Goal: Information Seeking & Learning: Learn about a topic

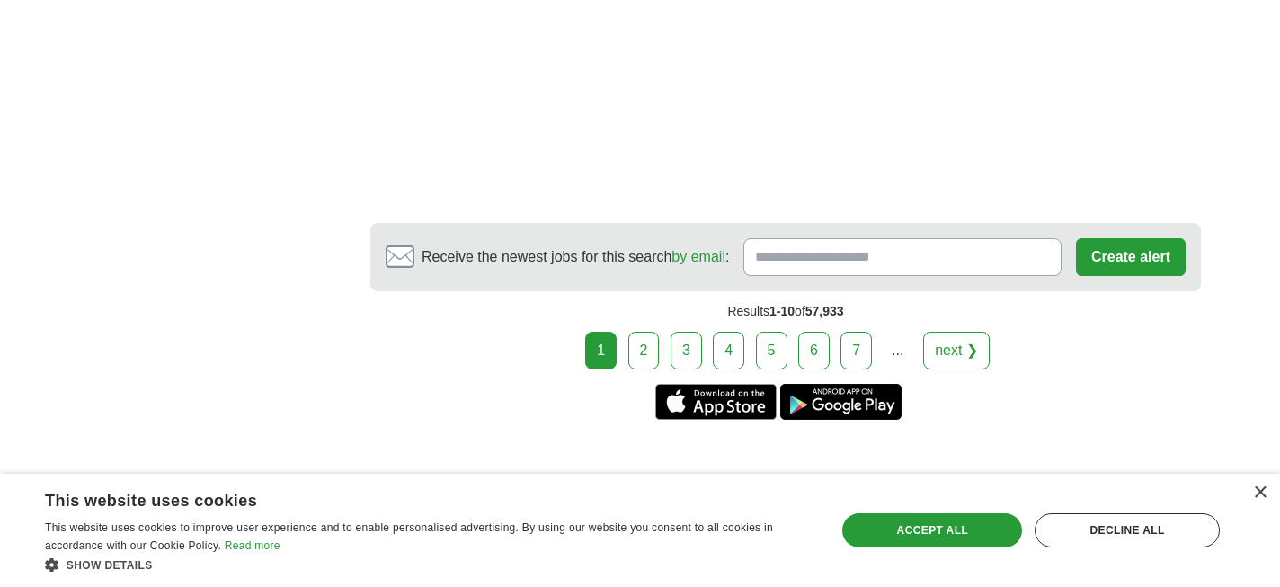
scroll to position [3548, 0]
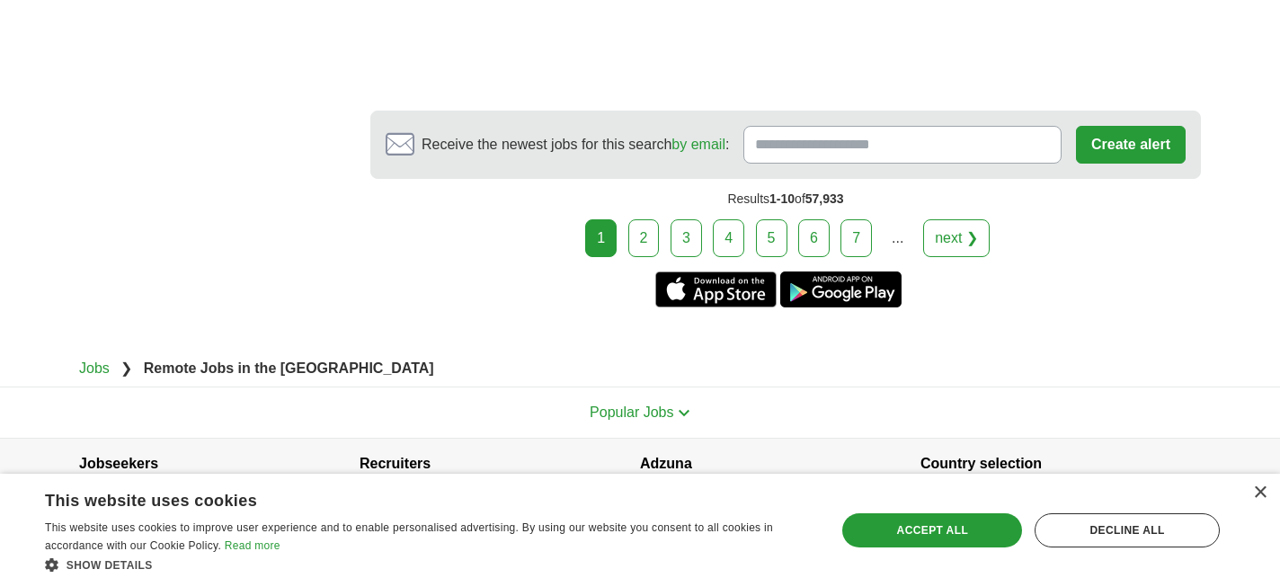
click at [642, 219] on link "2" at bounding box center [643, 238] width 31 height 38
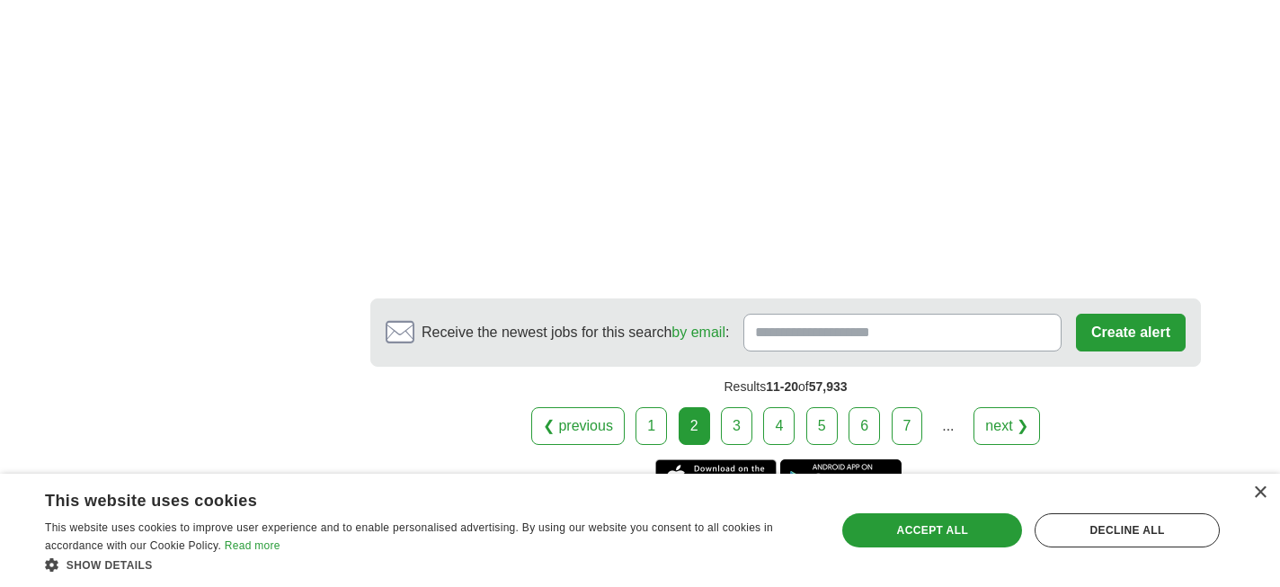
scroll to position [3292, 0]
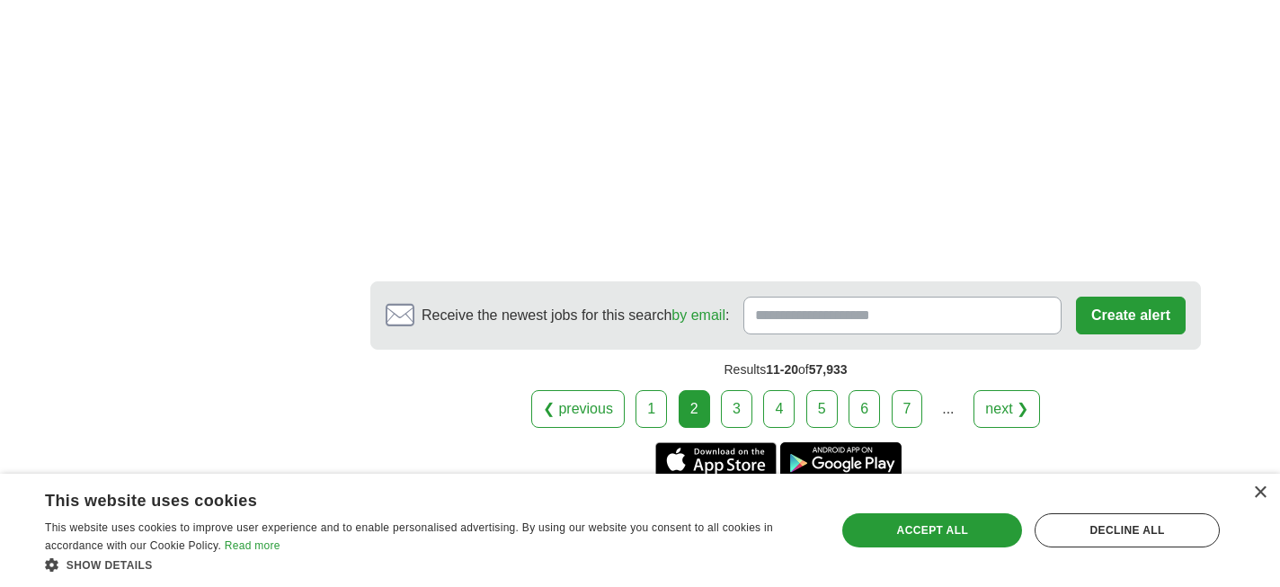
click at [739, 390] on link "3" at bounding box center [736, 409] width 31 height 38
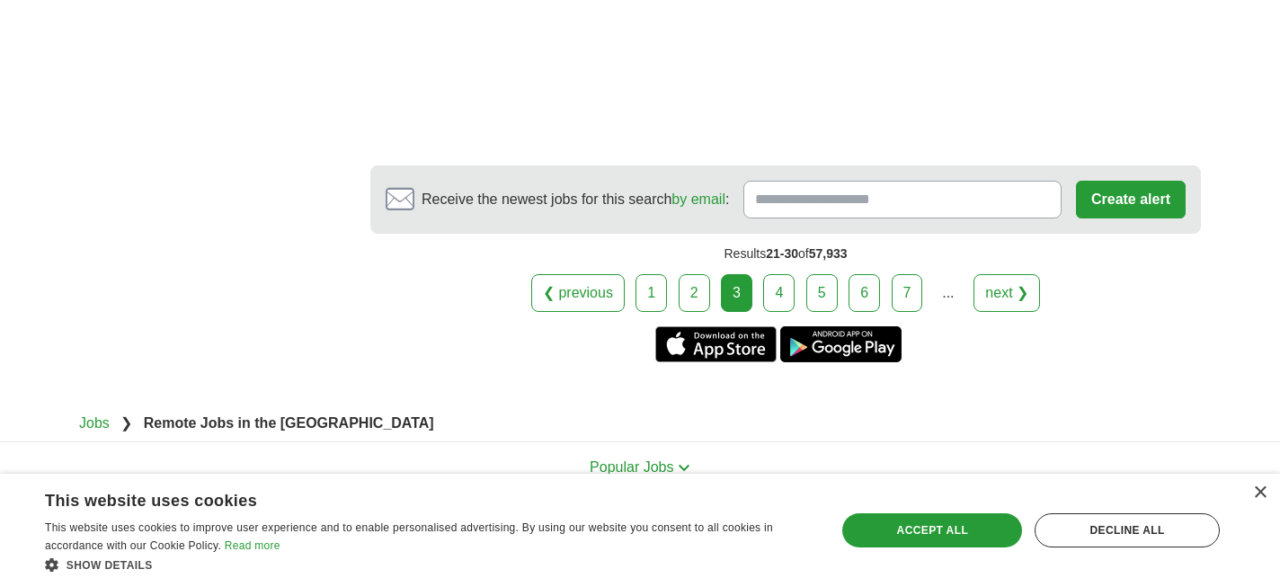
scroll to position [3472, 0]
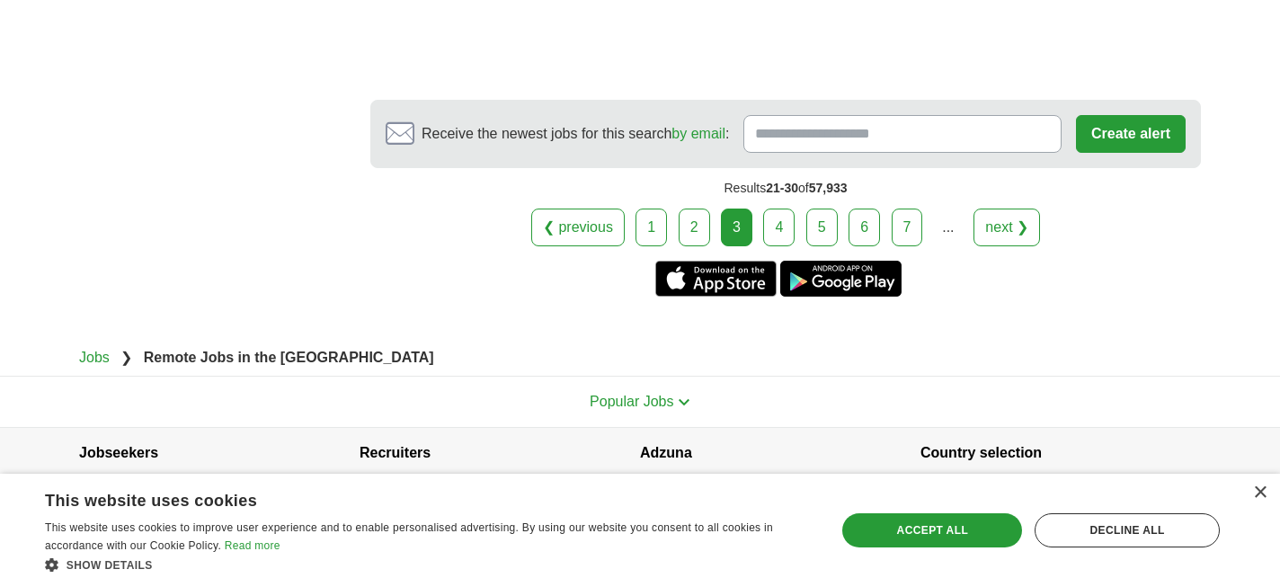
click at [782, 209] on link "4" at bounding box center [778, 228] width 31 height 38
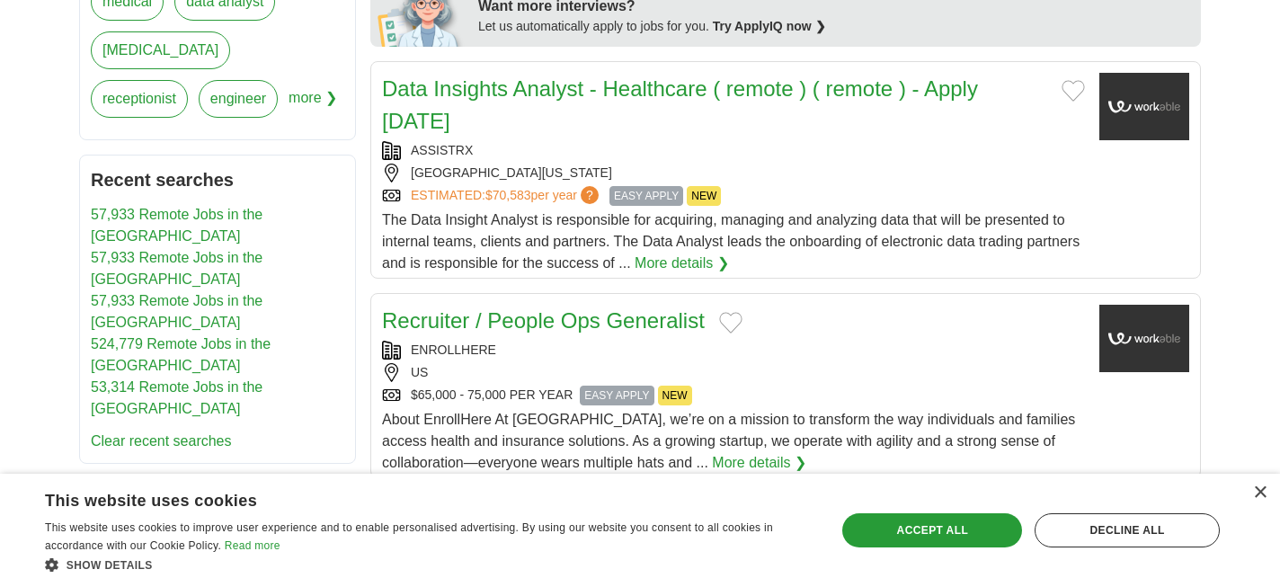
scroll to position [861, 0]
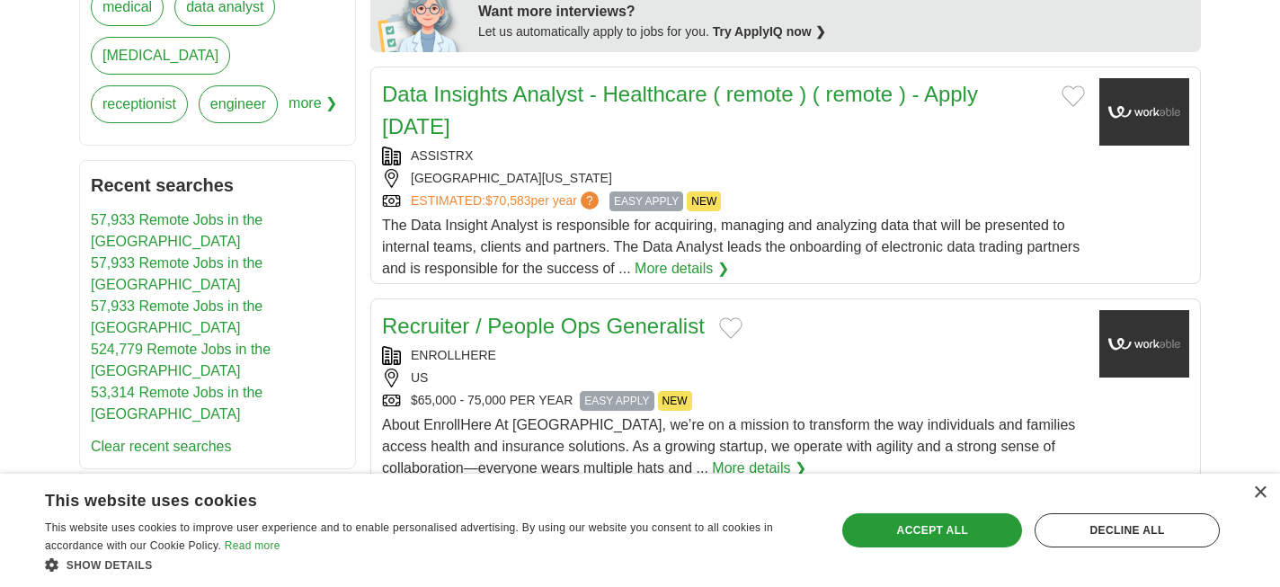
click at [648, 101] on link "Data Insights Analyst - Healthcare ( remote ) ( remote ) - Apply Today" at bounding box center [680, 110] width 596 height 57
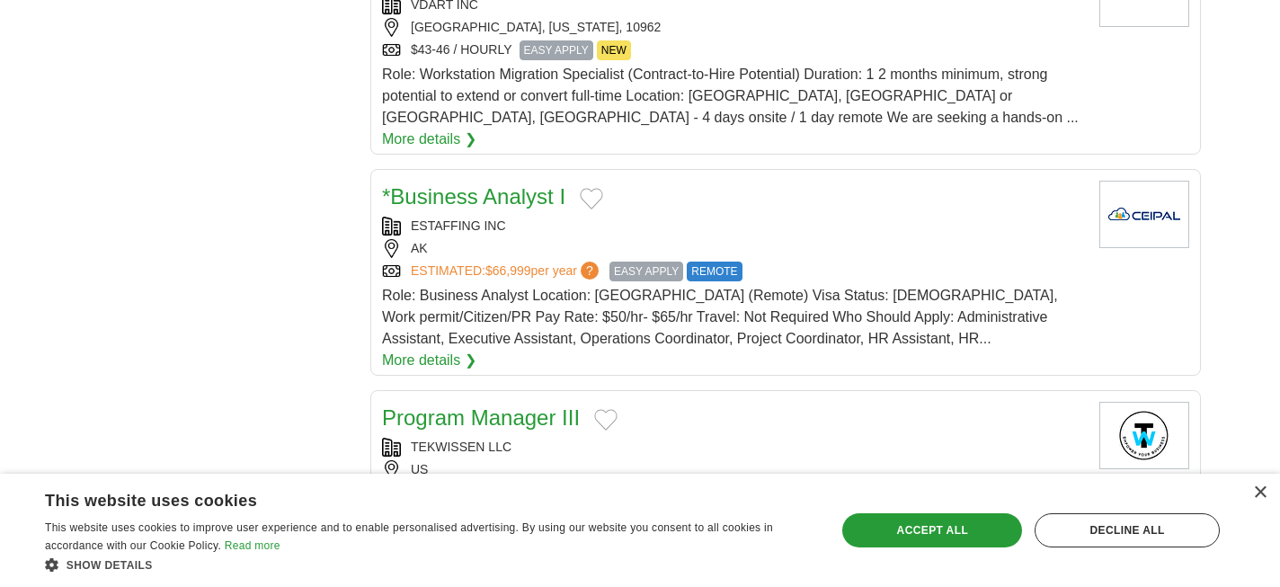
scroll to position [1707, 0]
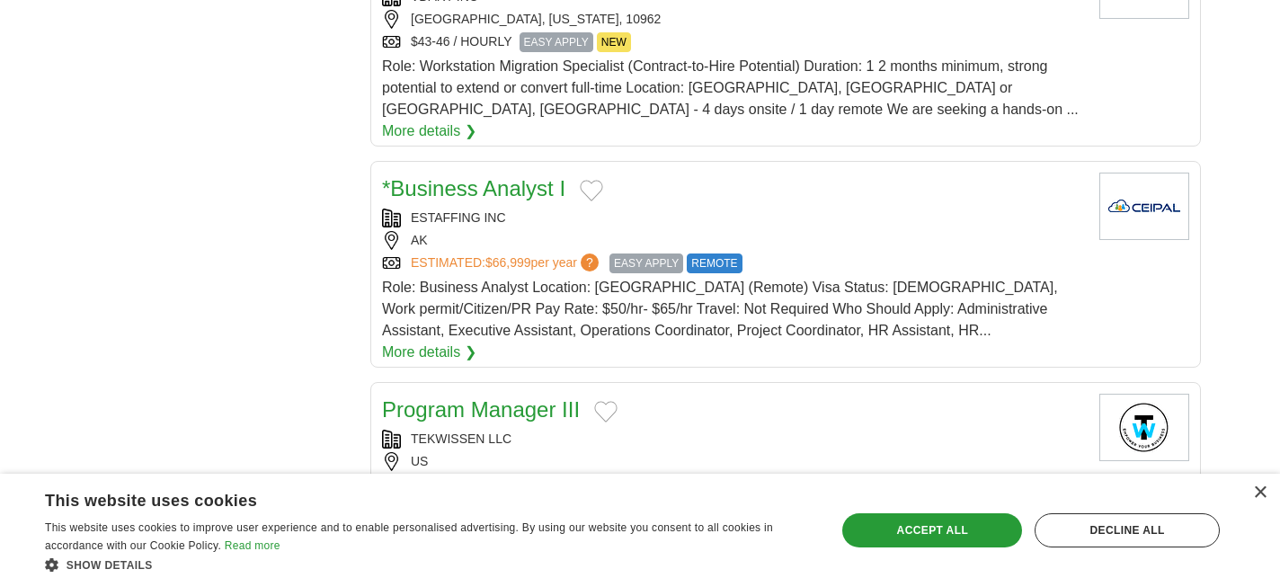
click at [538, 176] on link "*Business Analyst I" at bounding box center [473, 188] width 183 height 24
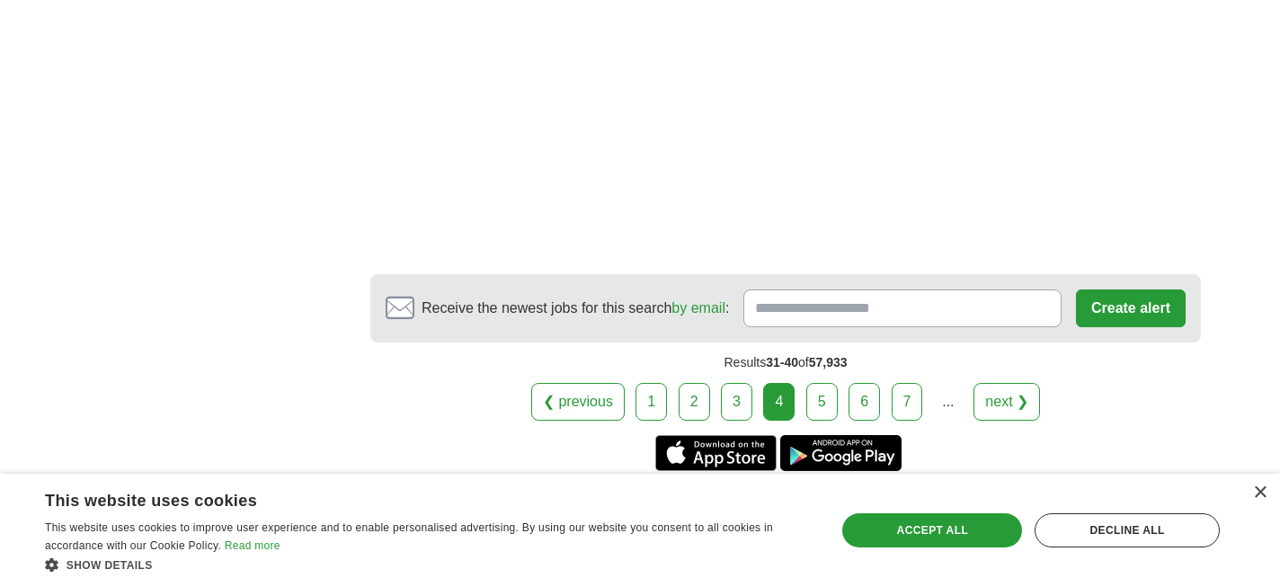
scroll to position [3274, 0]
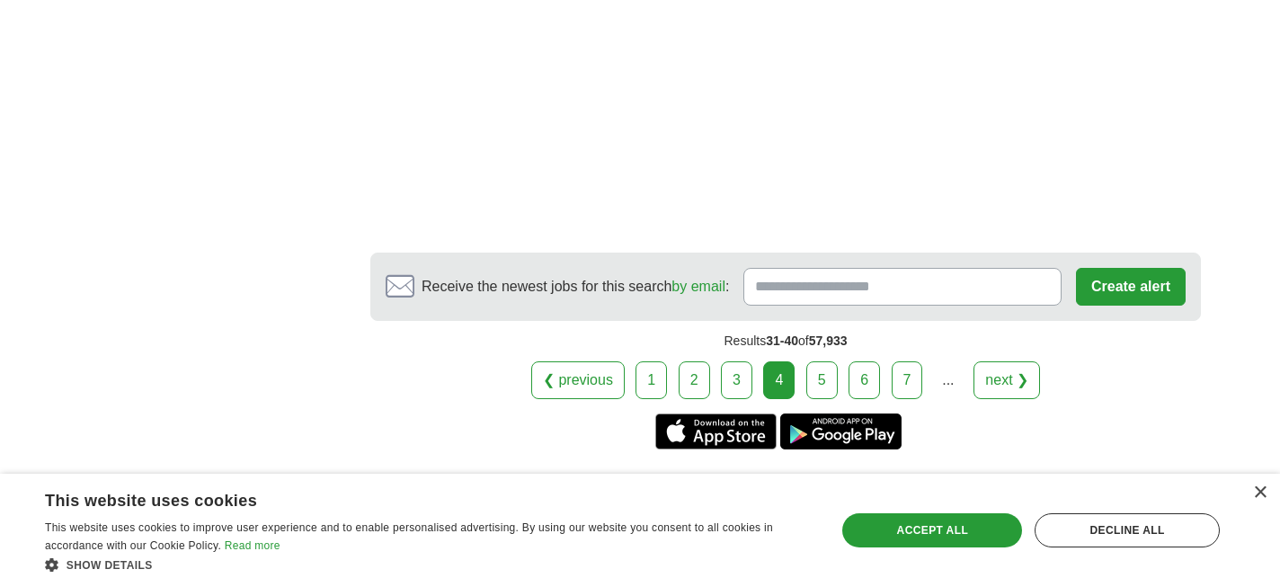
click at [820, 361] on link "5" at bounding box center [821, 380] width 31 height 38
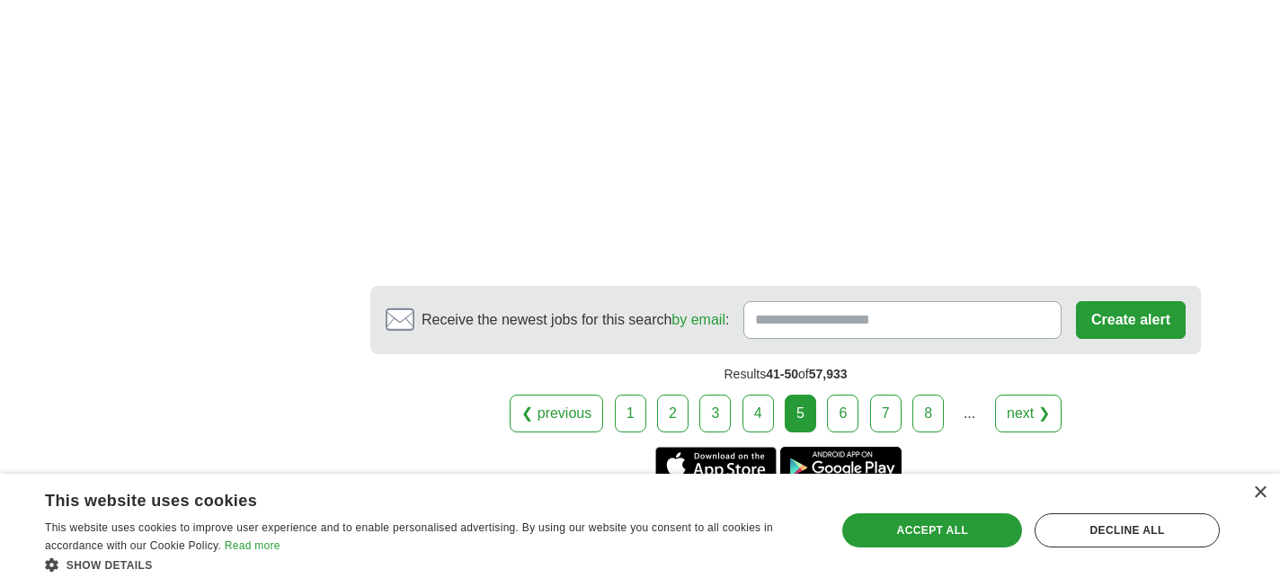
scroll to position [3427, 0]
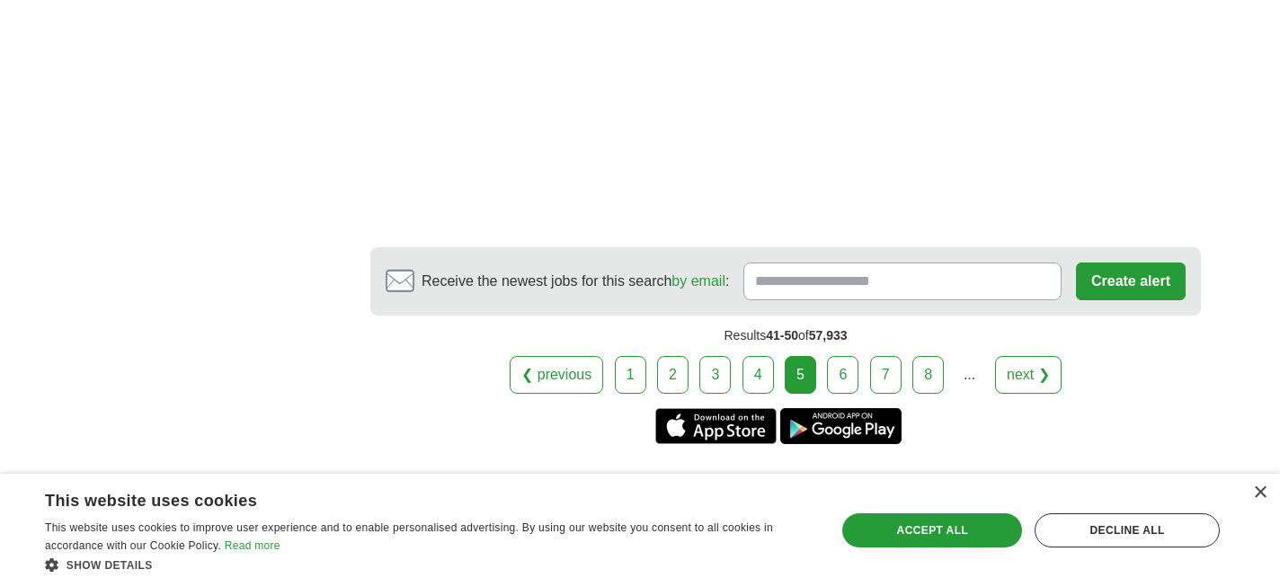
click at [839, 356] on link "6" at bounding box center [842, 375] width 31 height 38
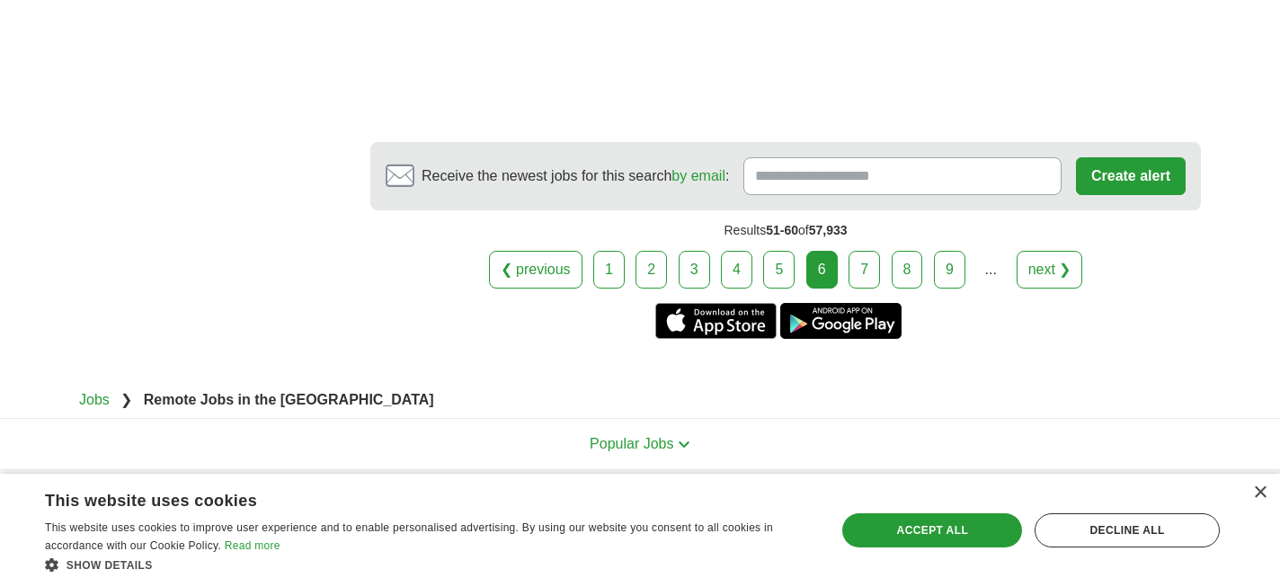
scroll to position [3242, 0]
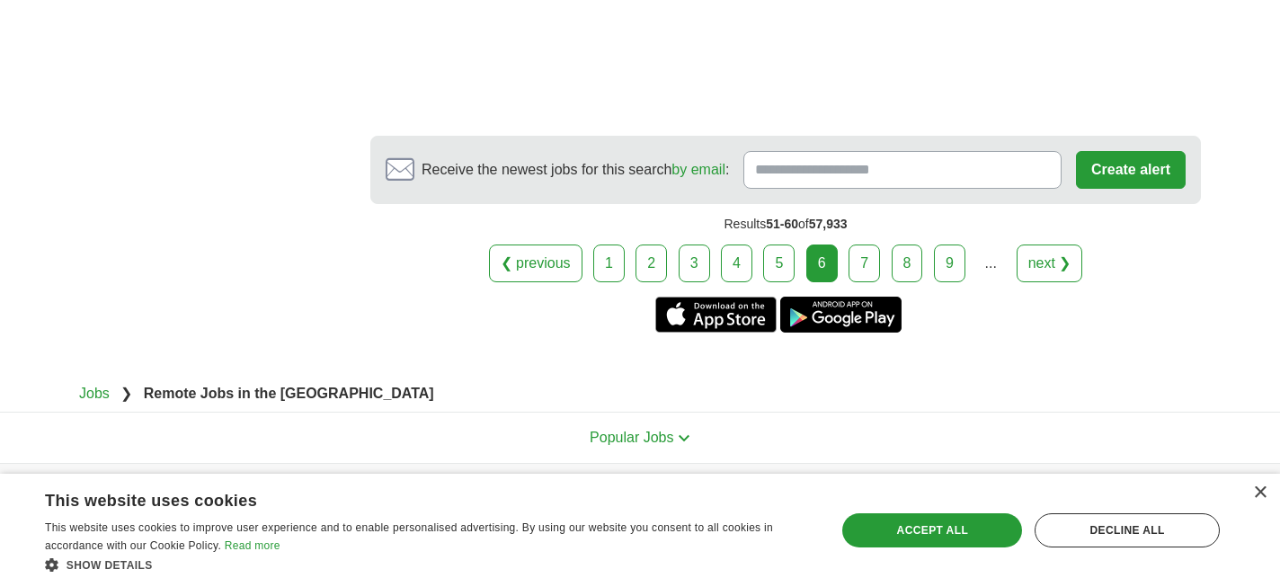
click at [868, 263] on link "7" at bounding box center [864, 264] width 31 height 38
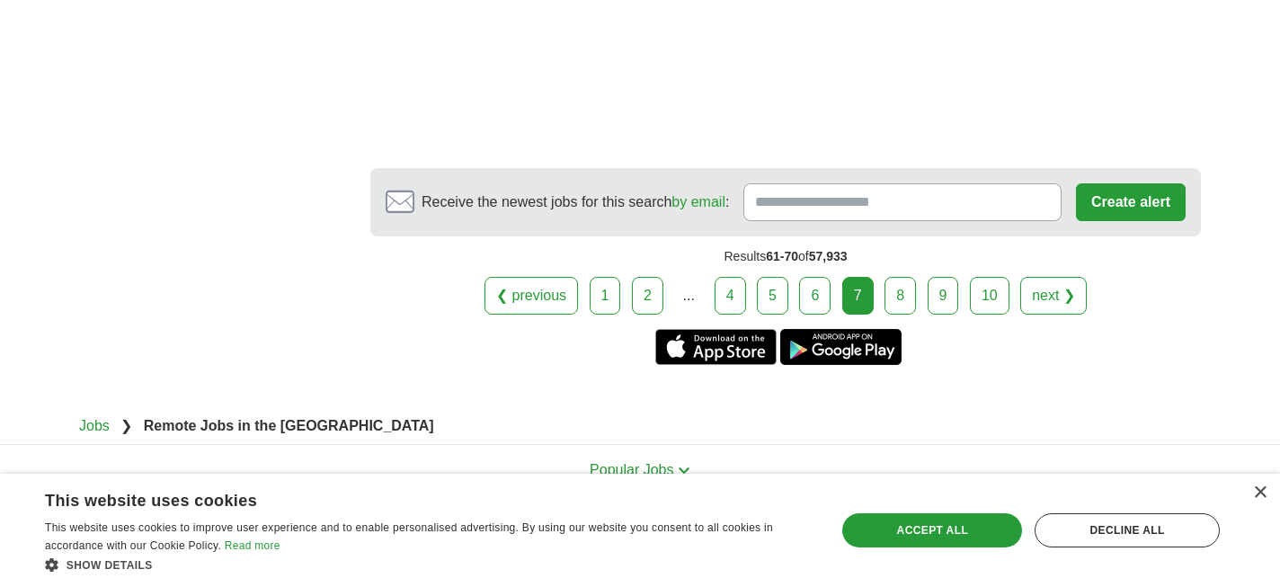
scroll to position [3095, 0]
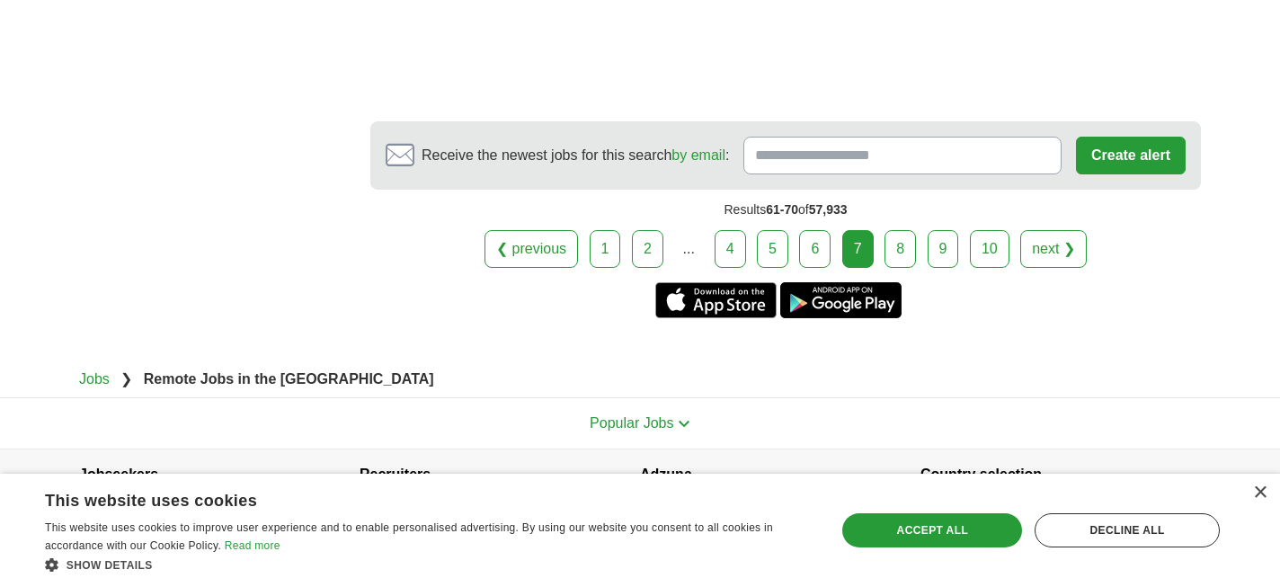
click at [903, 230] on link "8" at bounding box center [900, 249] width 31 height 38
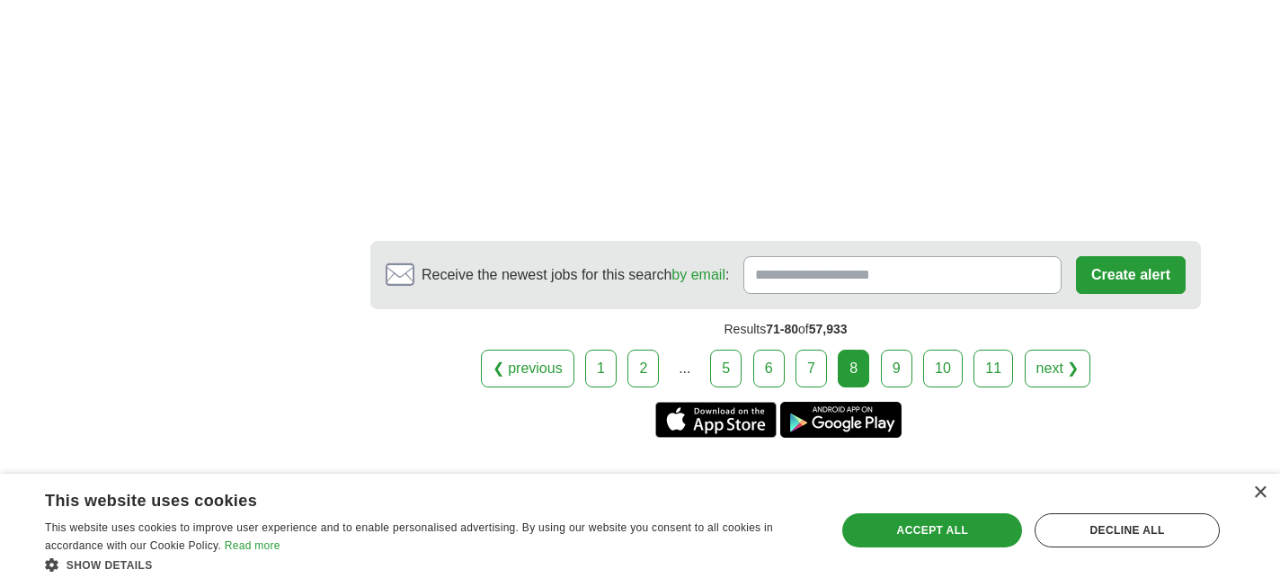
scroll to position [2724, 0]
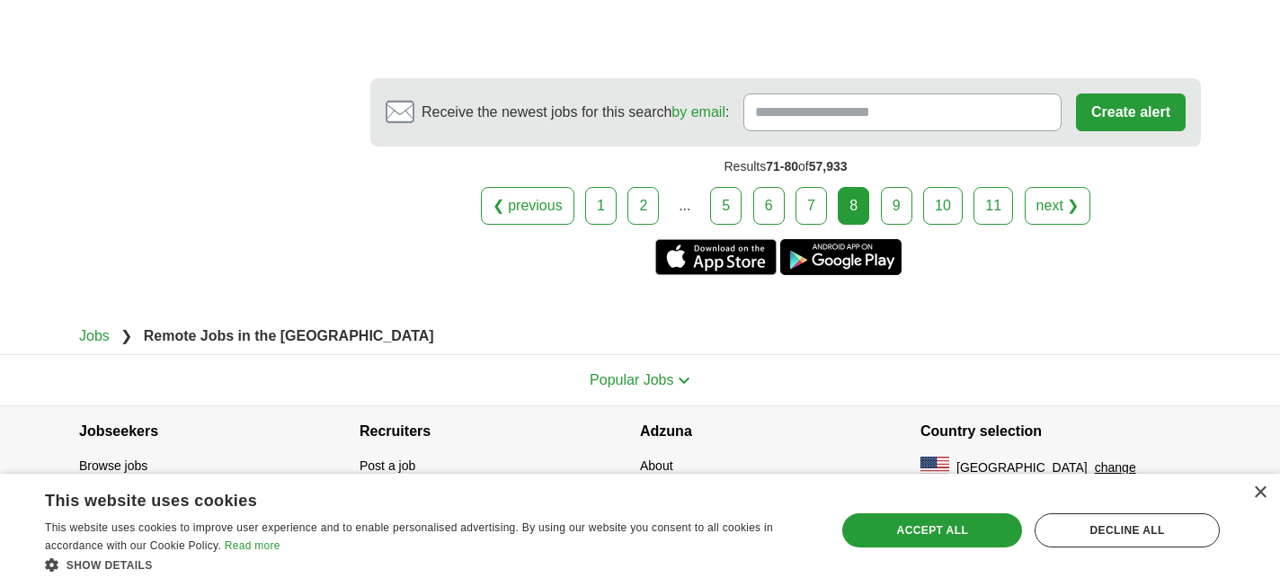
click at [904, 213] on link "9" at bounding box center [896, 206] width 31 height 38
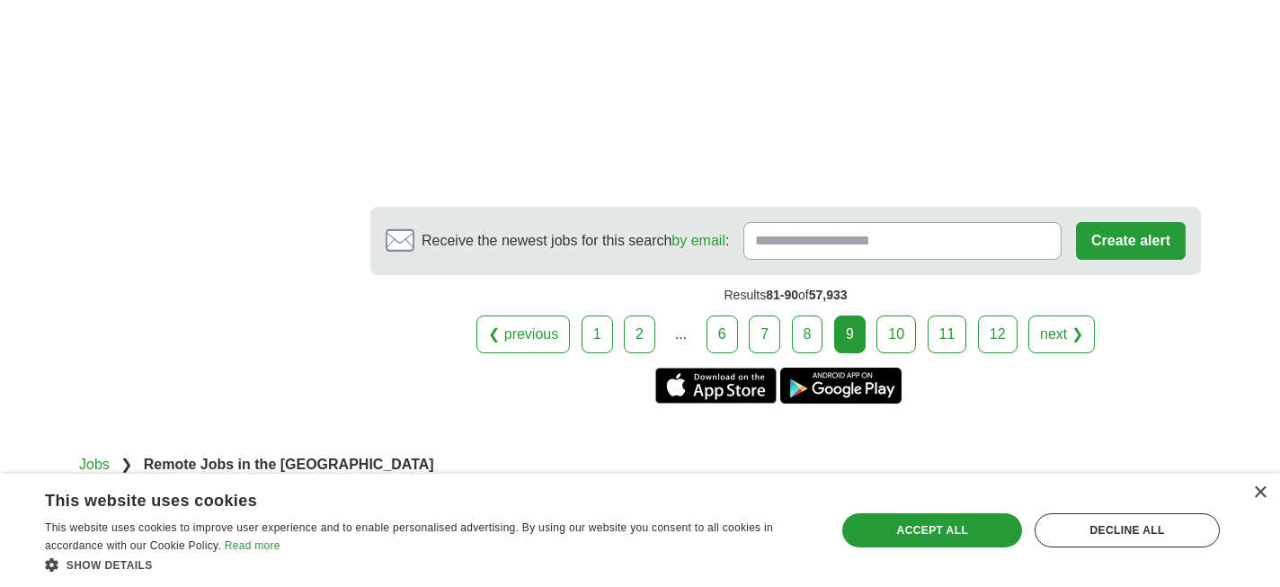
scroll to position [3289, 0]
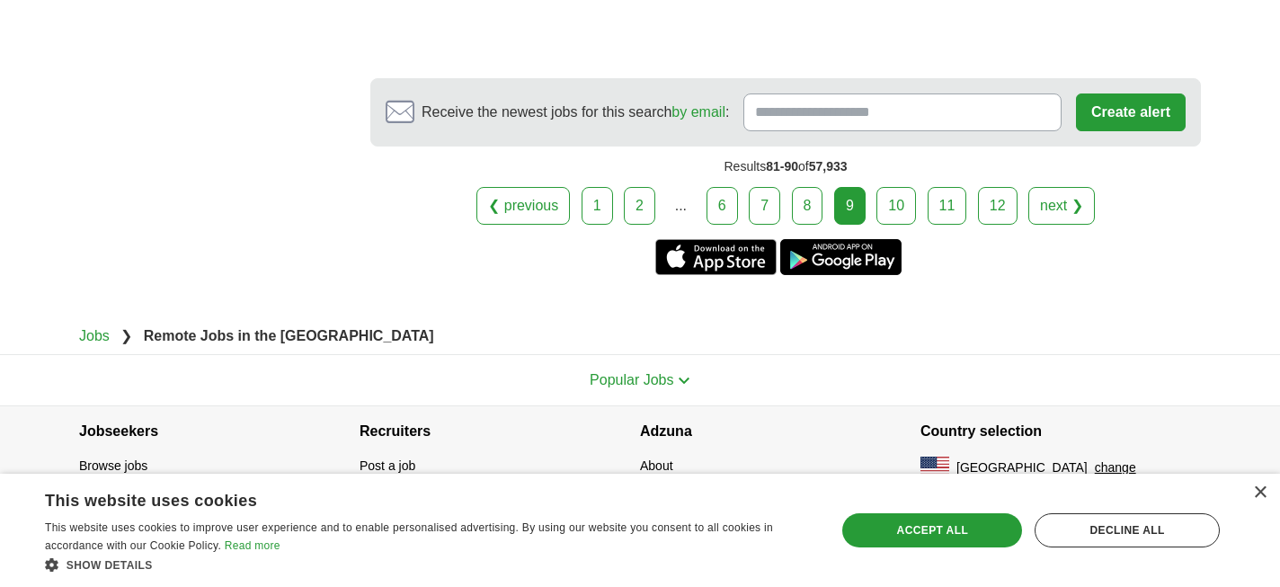
click at [901, 217] on link "10" at bounding box center [897, 206] width 40 height 38
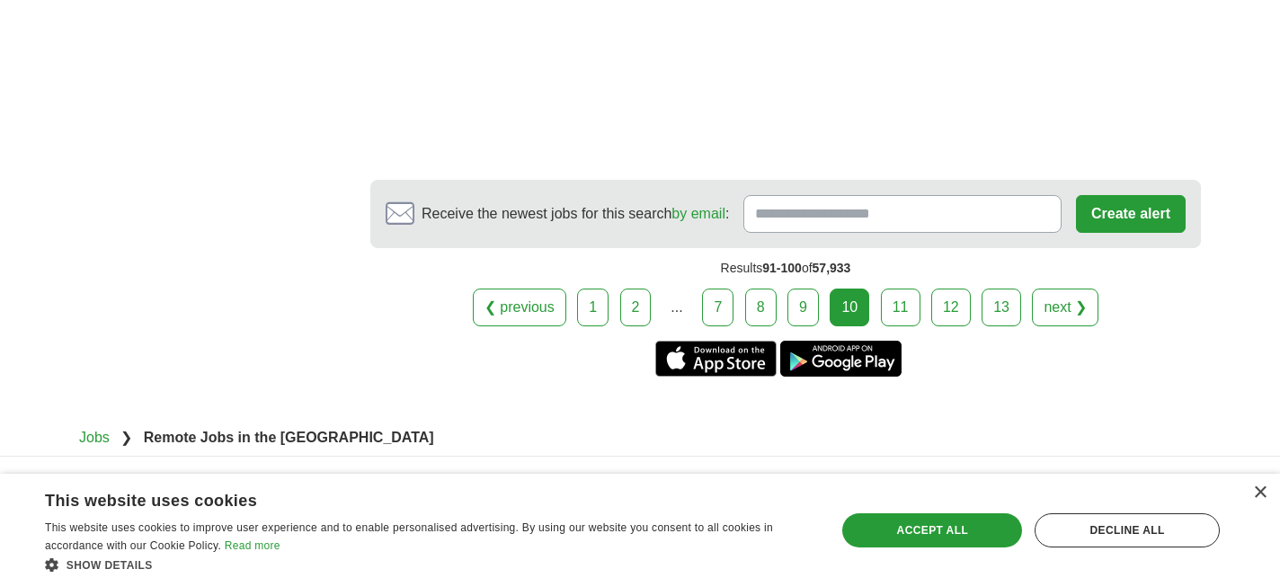
scroll to position [3301, 0]
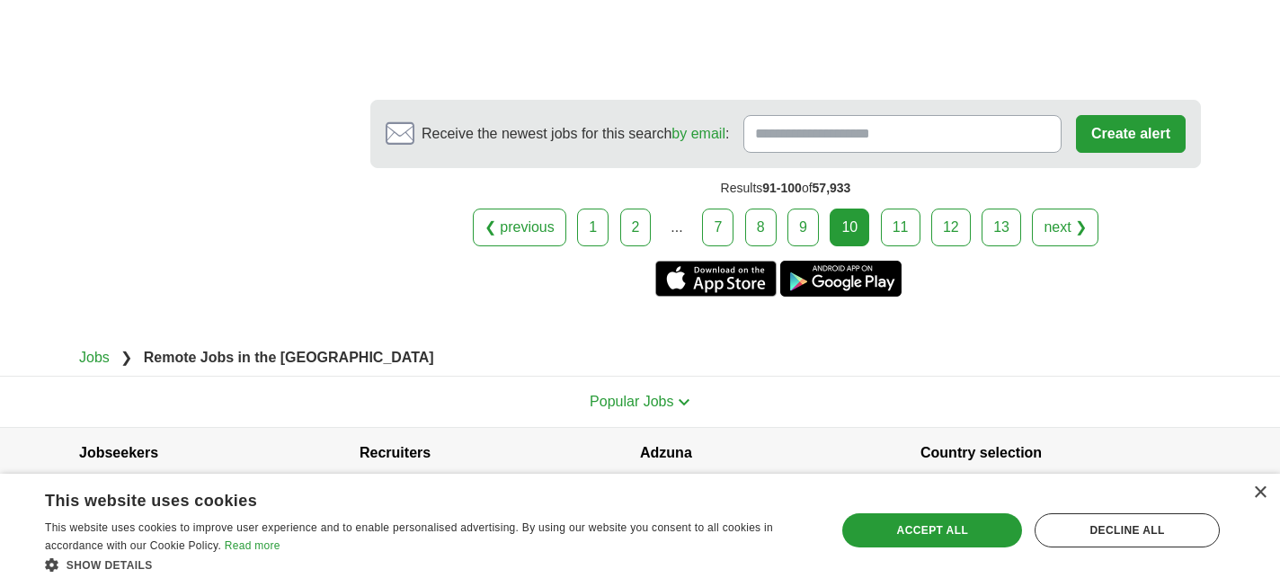
click at [900, 209] on link "11" at bounding box center [901, 228] width 40 height 38
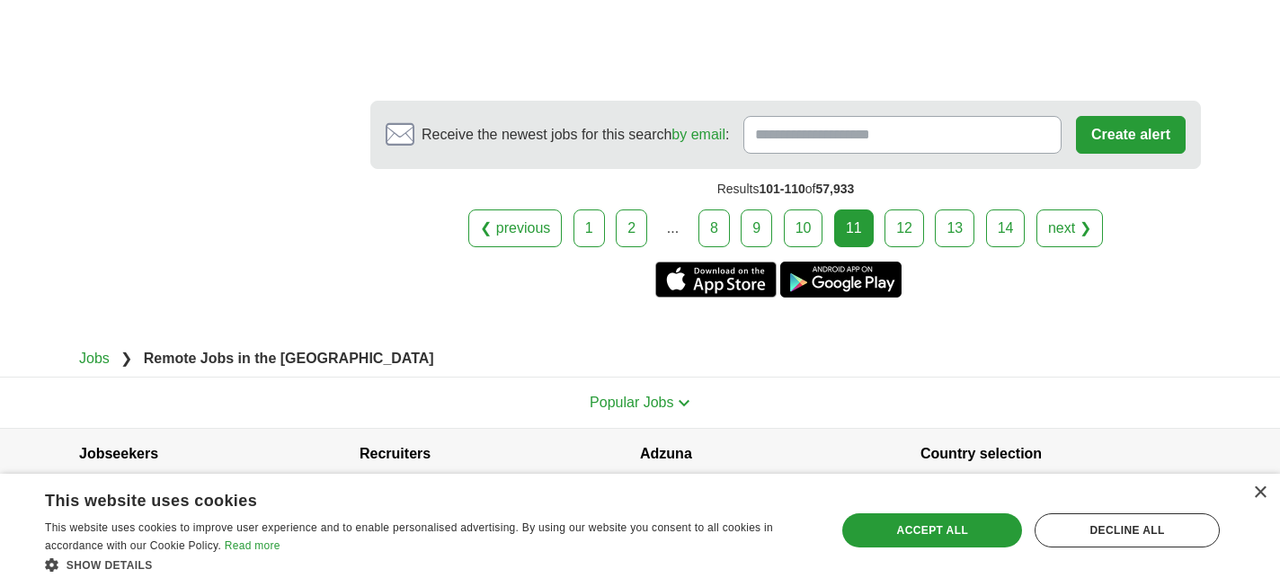
scroll to position [3301, 0]
click at [906, 209] on link "12" at bounding box center [905, 228] width 40 height 38
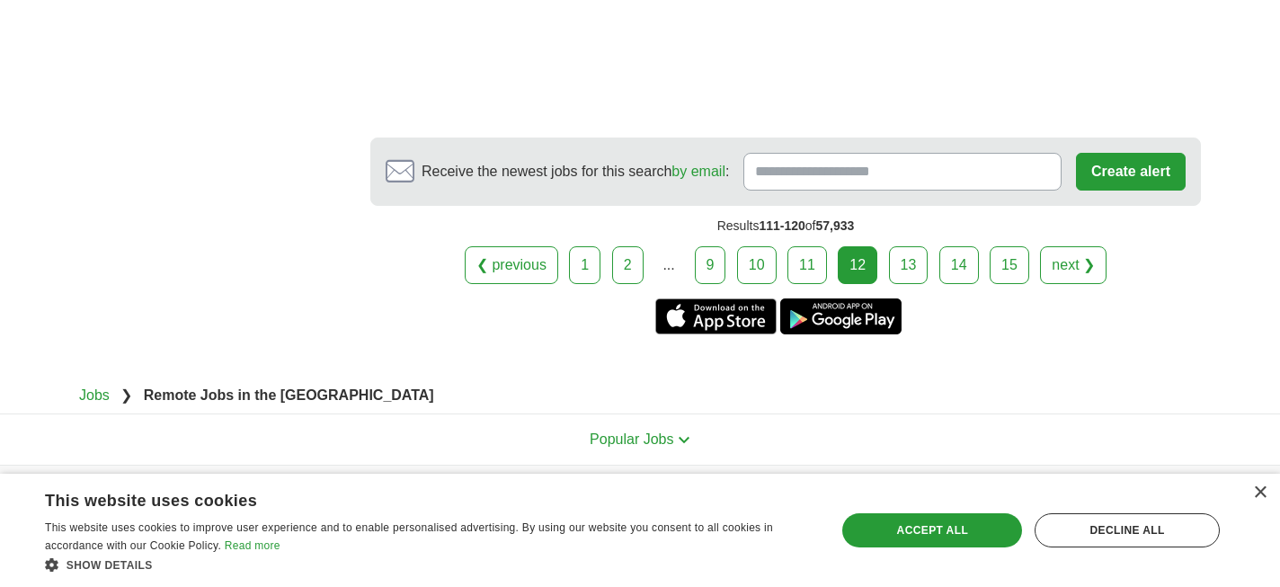
scroll to position [3483, 0]
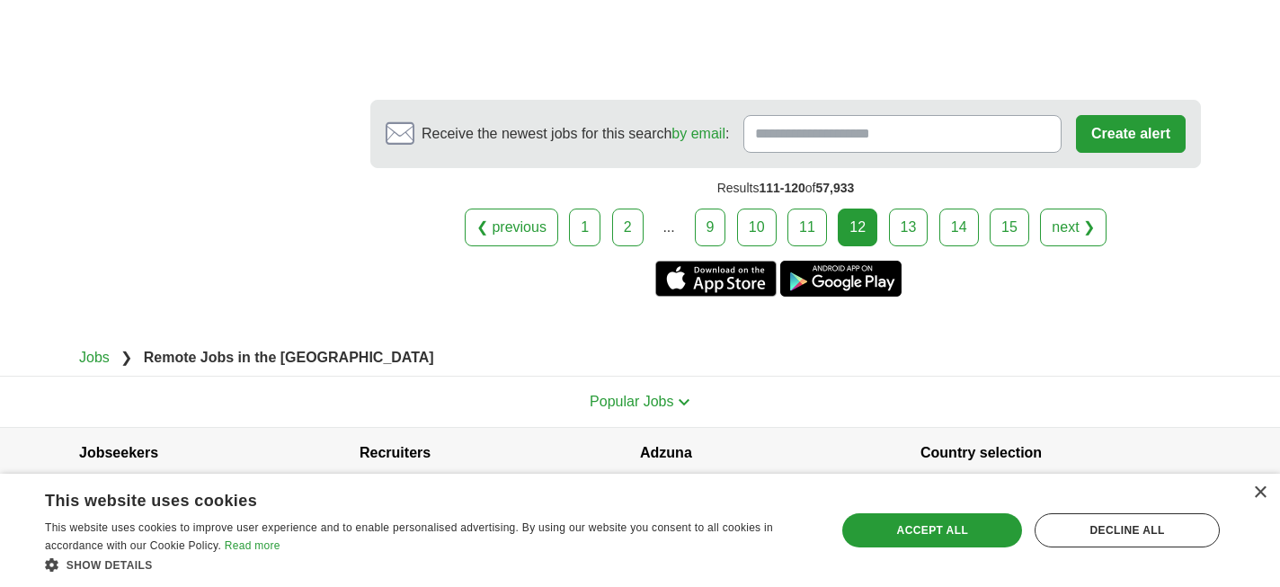
click at [905, 213] on link "13" at bounding box center [909, 228] width 40 height 38
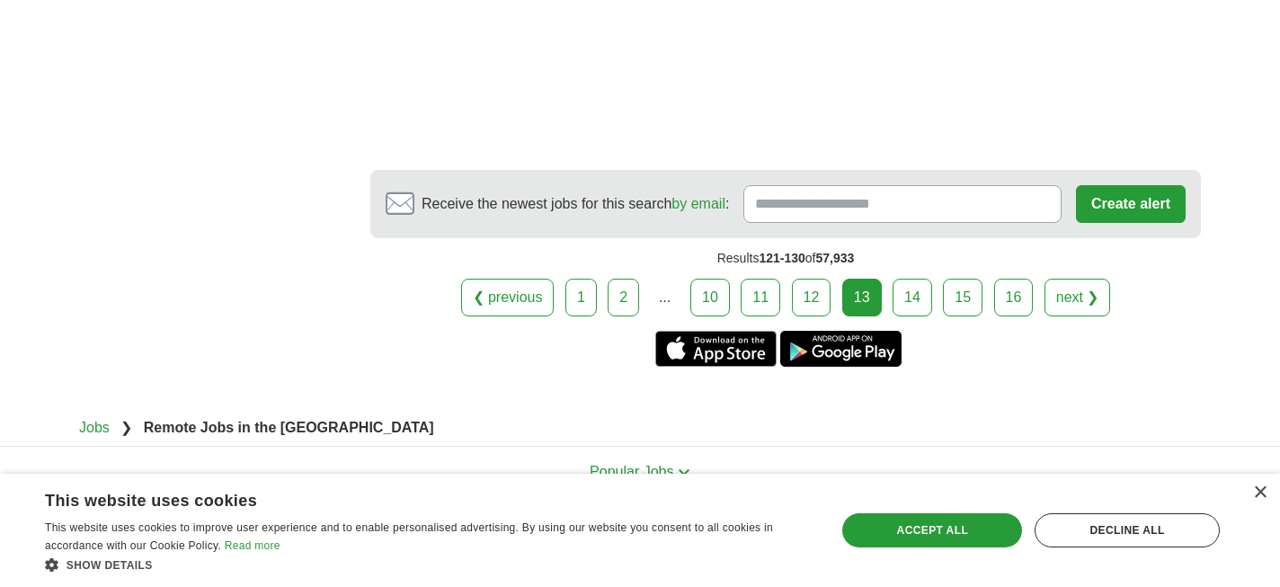
scroll to position [3526, 0]
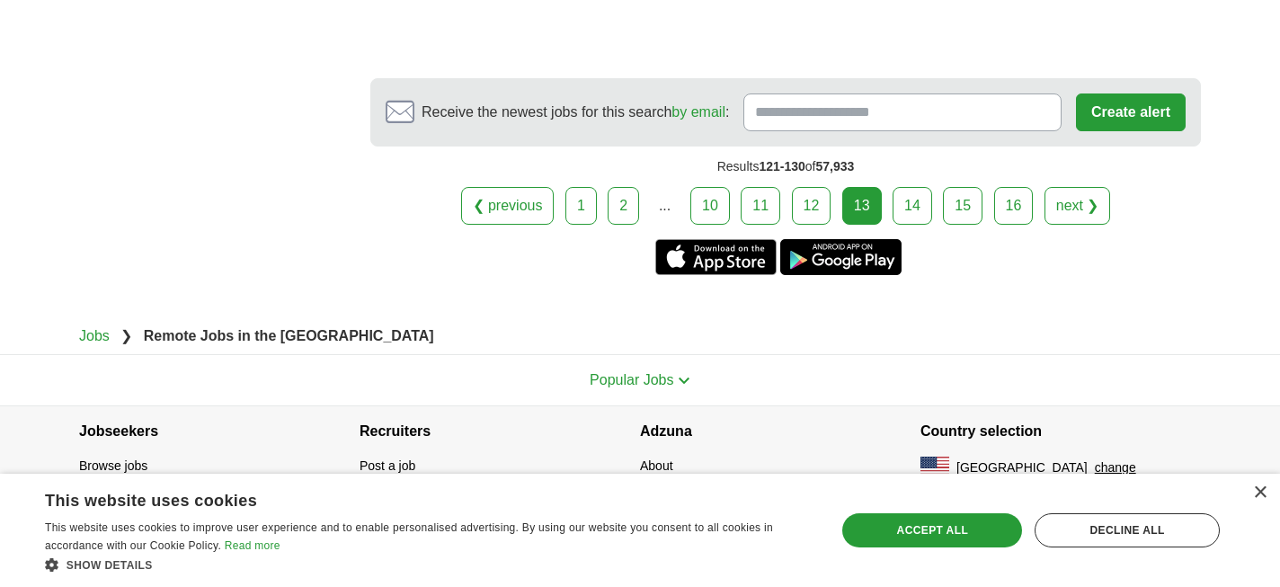
click at [913, 199] on link "14" at bounding box center [913, 206] width 40 height 38
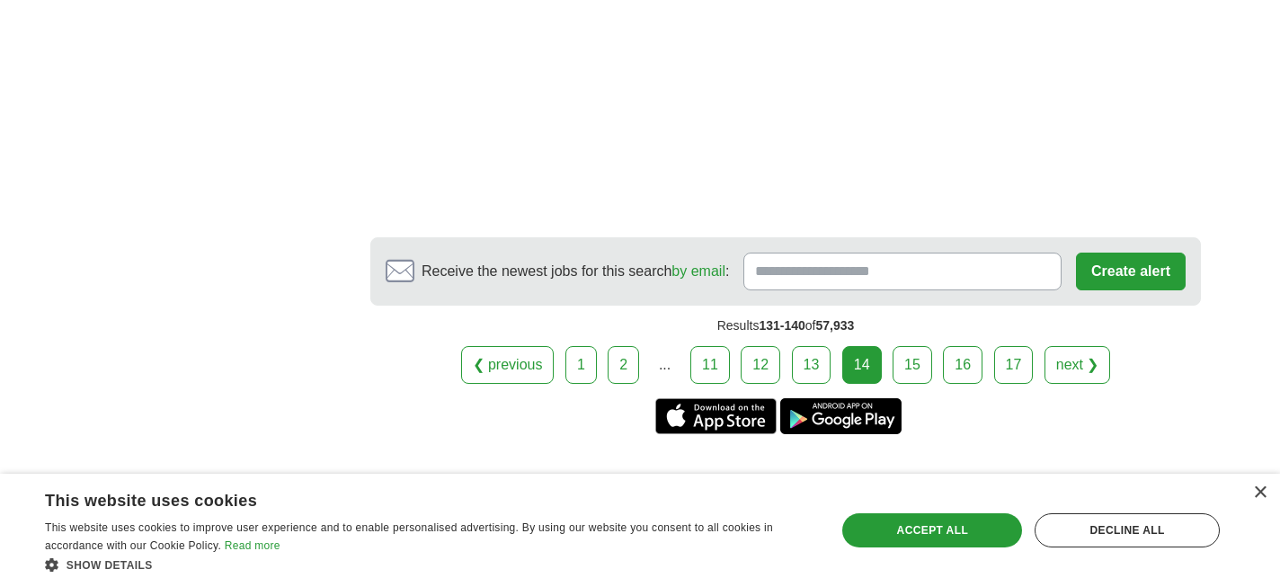
scroll to position [2997, 0]
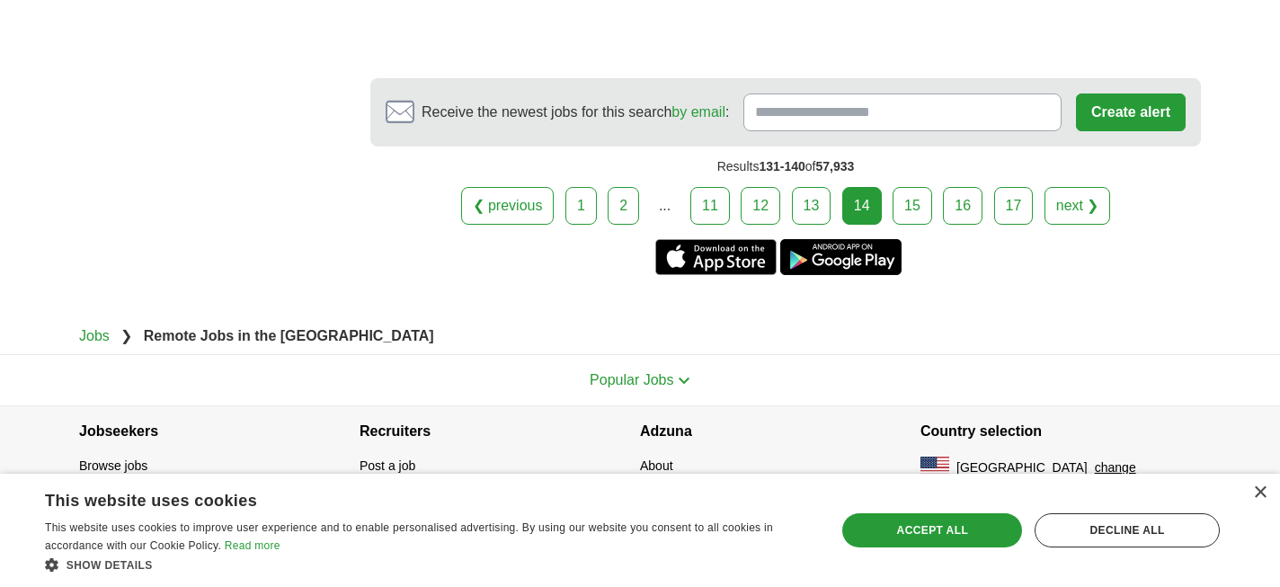
click at [919, 217] on link "15" at bounding box center [913, 206] width 40 height 38
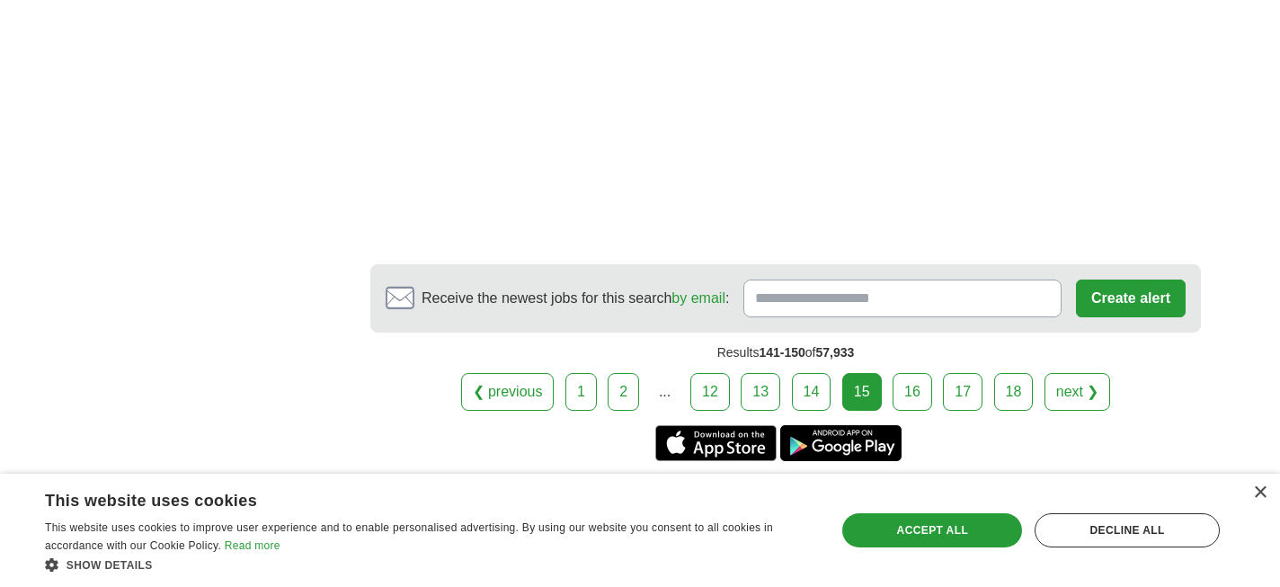
scroll to position [3219, 0]
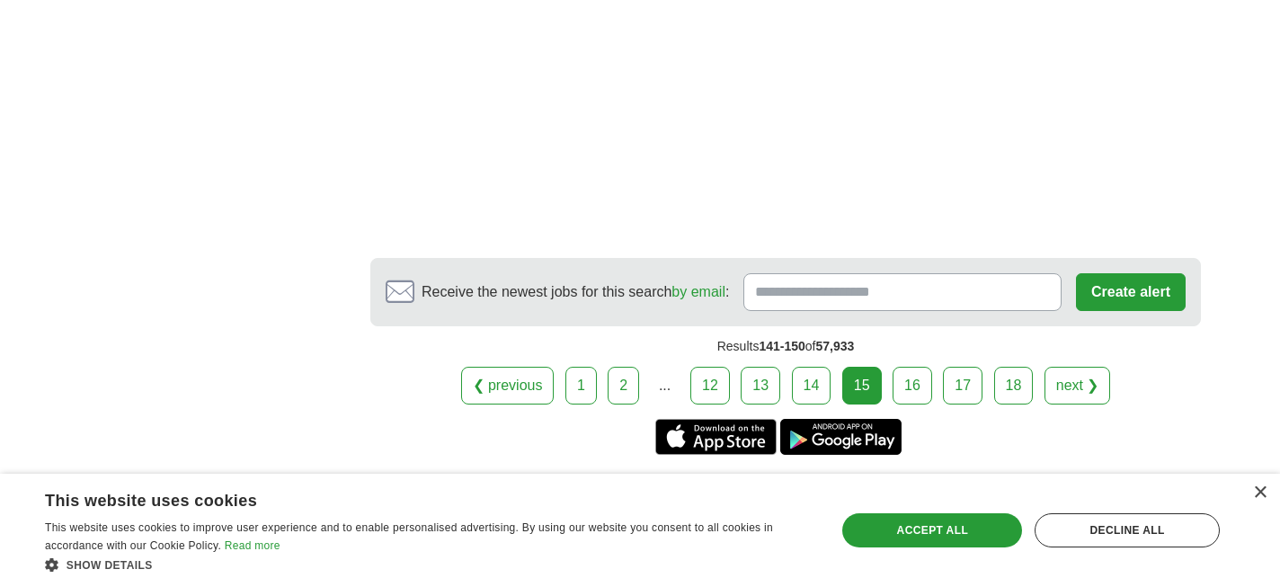
click at [911, 367] on link "16" at bounding box center [913, 386] width 40 height 38
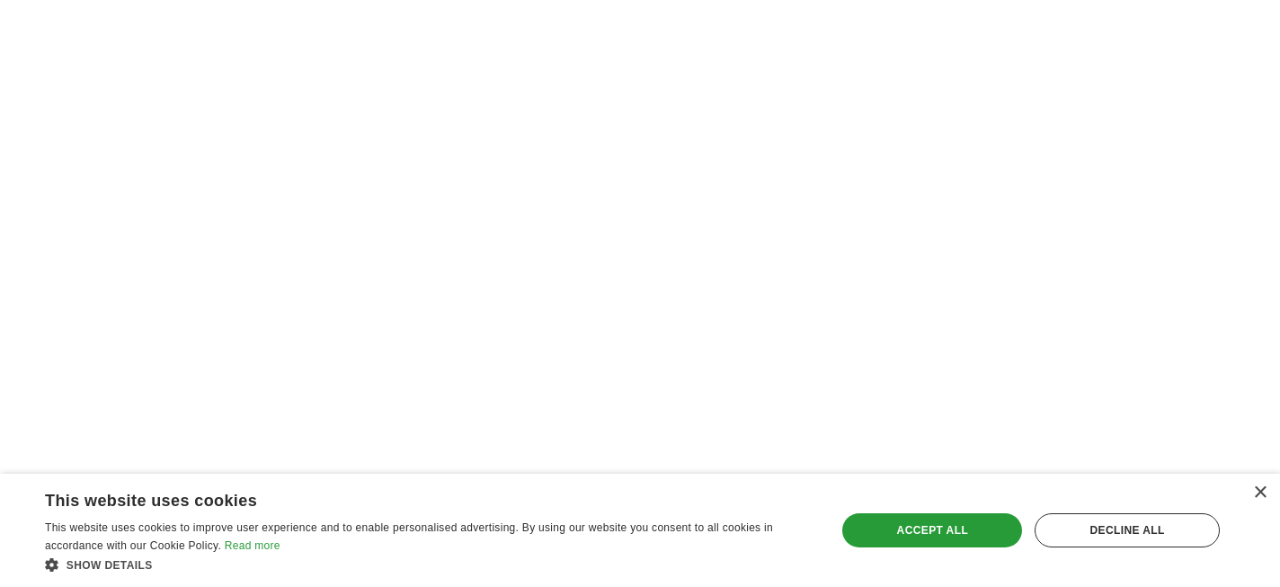
scroll to position [3084, 0]
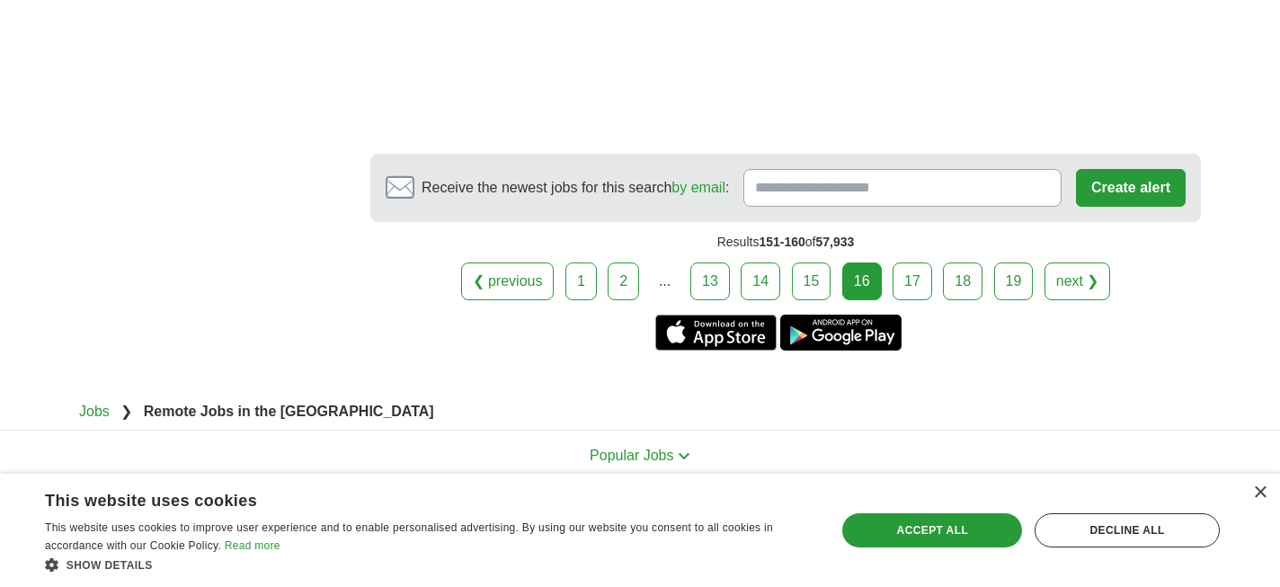
click at [906, 263] on link "17" at bounding box center [913, 282] width 40 height 38
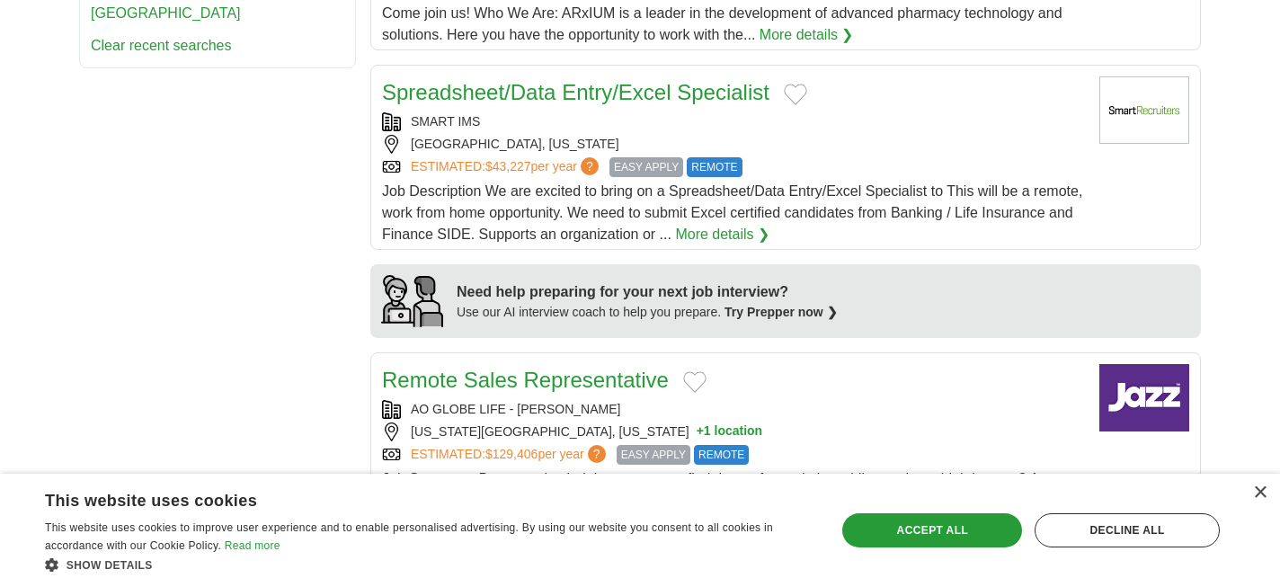
scroll to position [1260, 0]
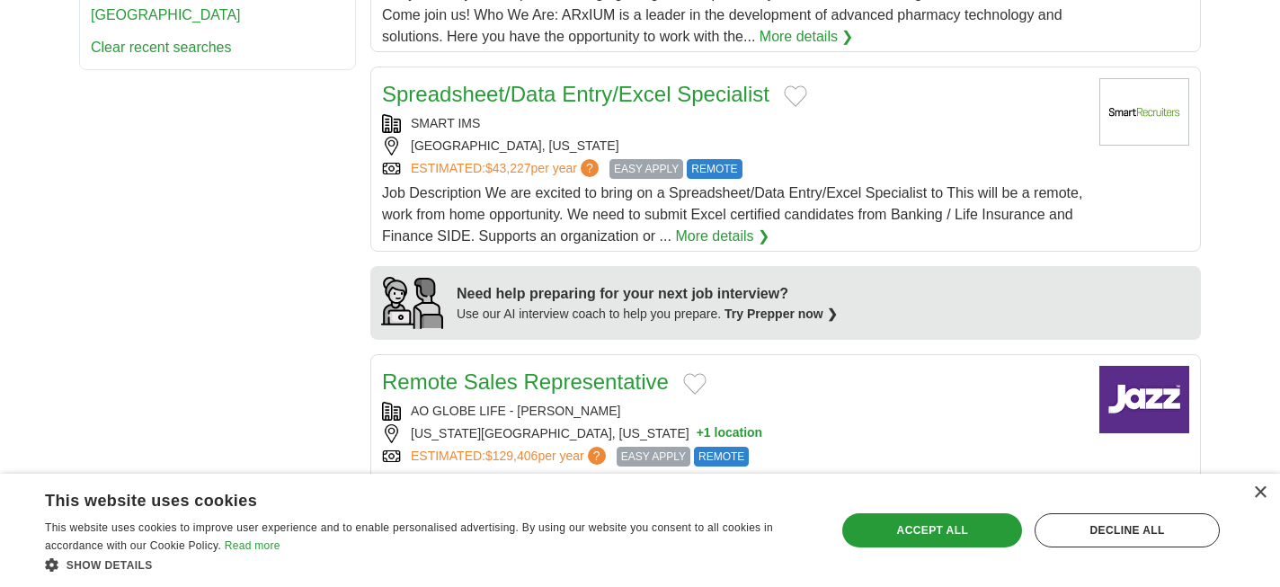
click at [734, 100] on link "Spreadsheet/Data Entry/Excel Specialist" at bounding box center [575, 94] width 387 height 24
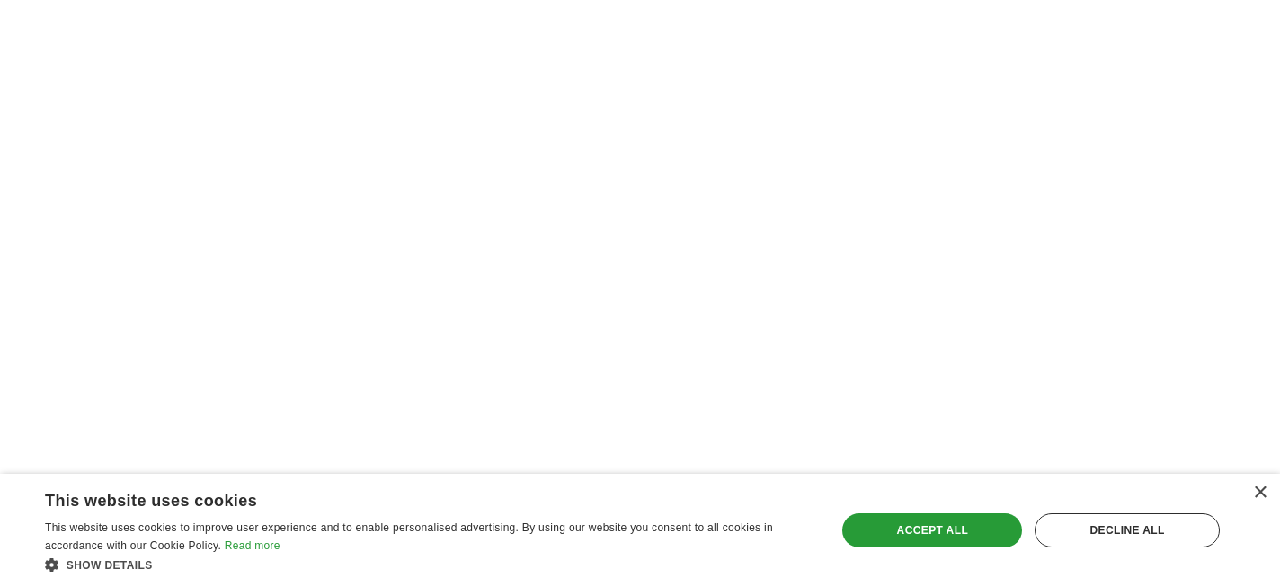
scroll to position [3611, 0]
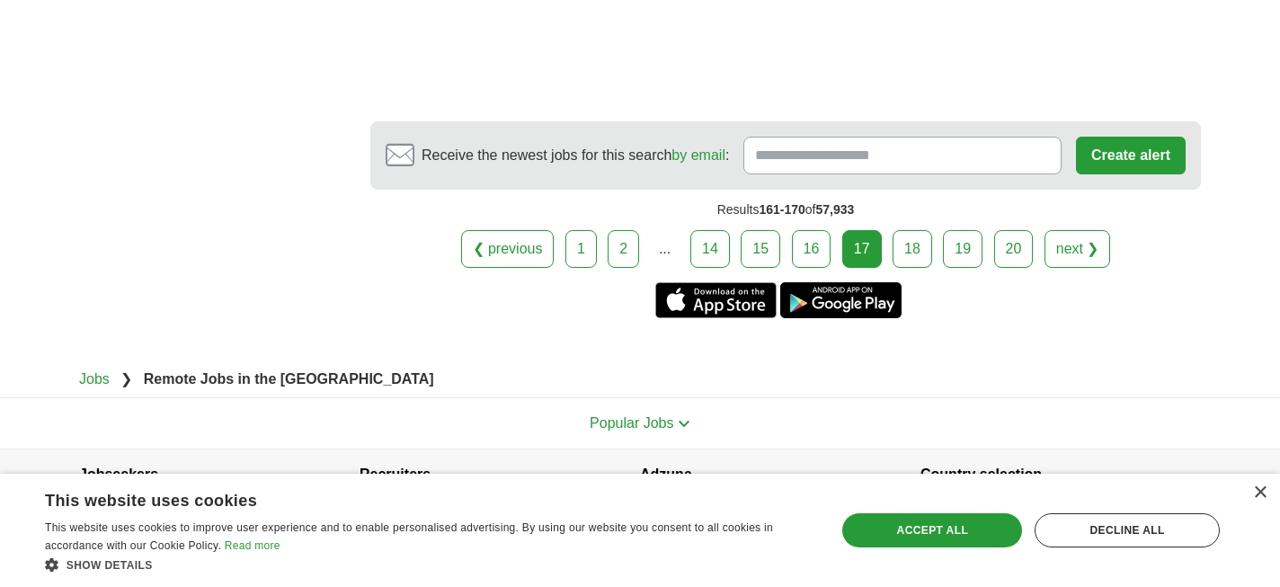
click at [924, 230] on link "18" at bounding box center [913, 249] width 40 height 38
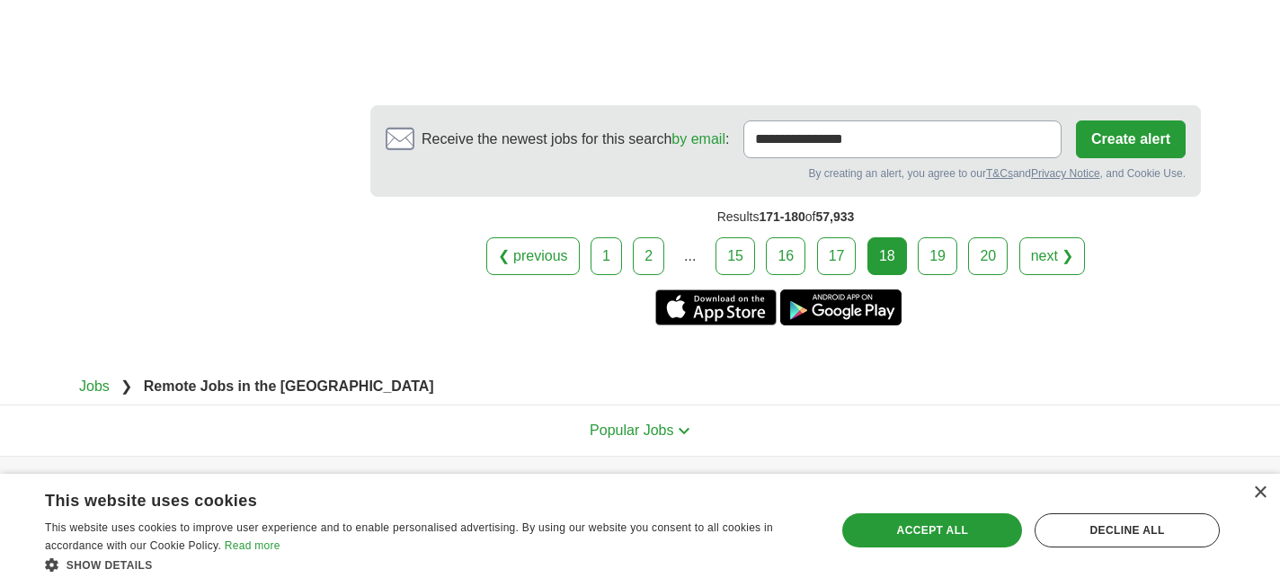
scroll to position [2947, 0]
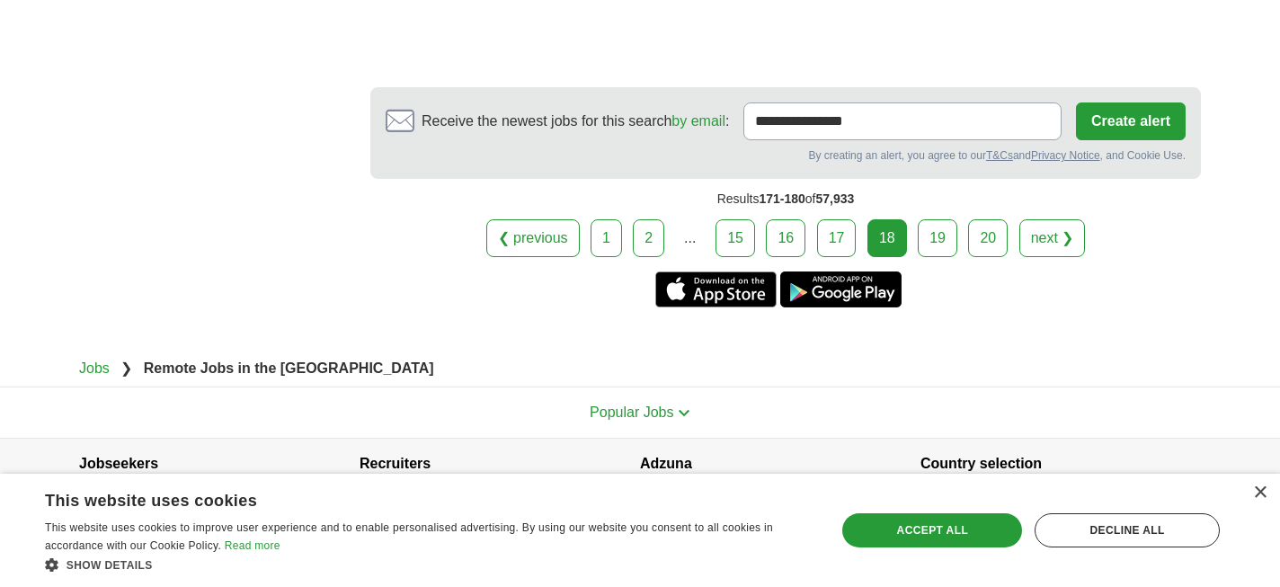
click at [939, 219] on link "19" at bounding box center [938, 238] width 40 height 38
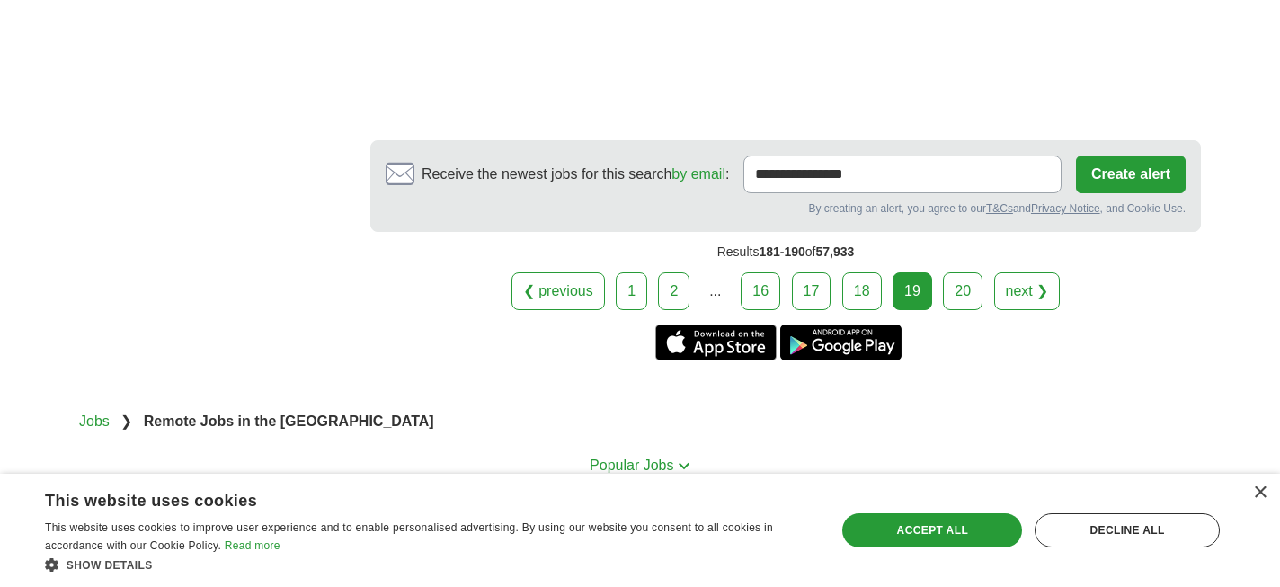
scroll to position [2965, 0]
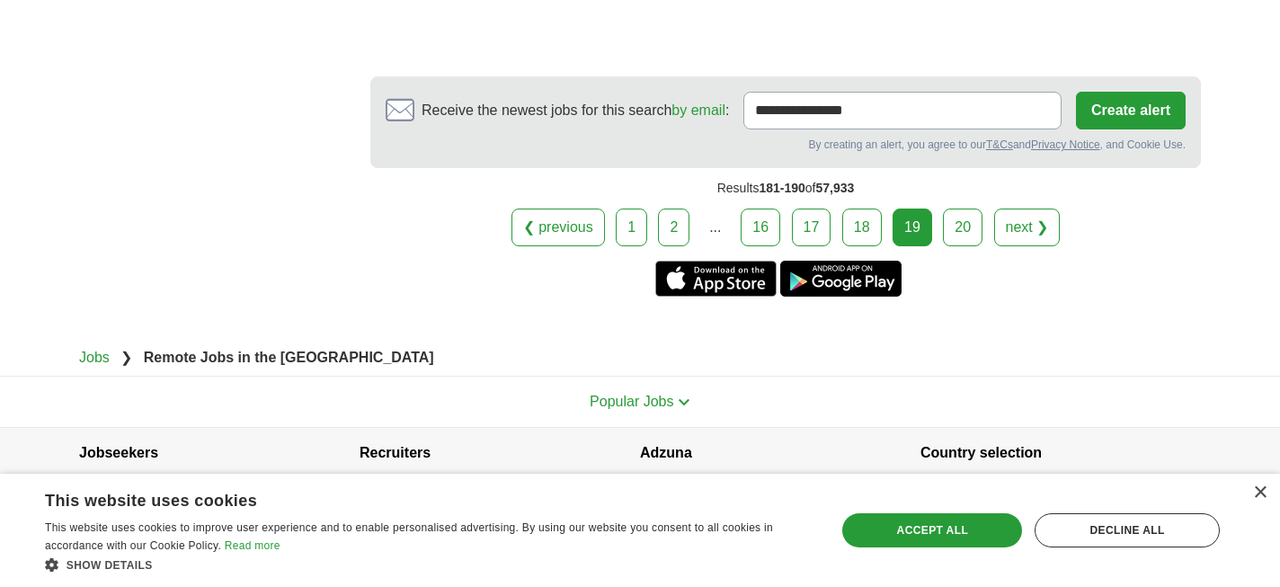
click at [966, 209] on link "20" at bounding box center [963, 228] width 40 height 38
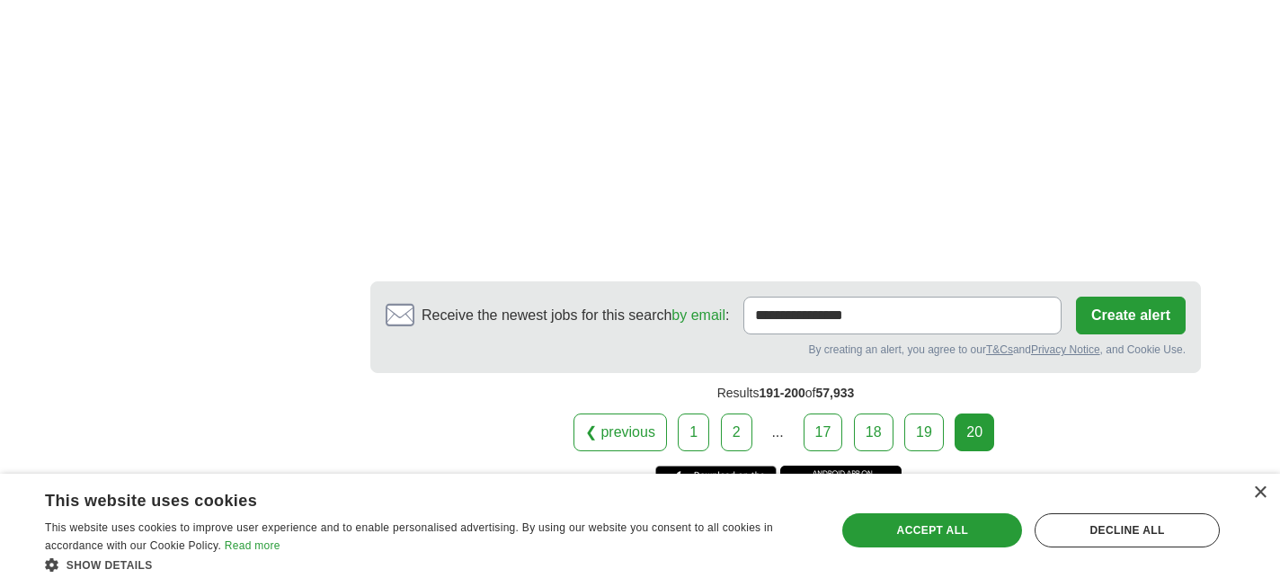
scroll to position [3404, 0]
